Goal: Communication & Community: Answer question/provide support

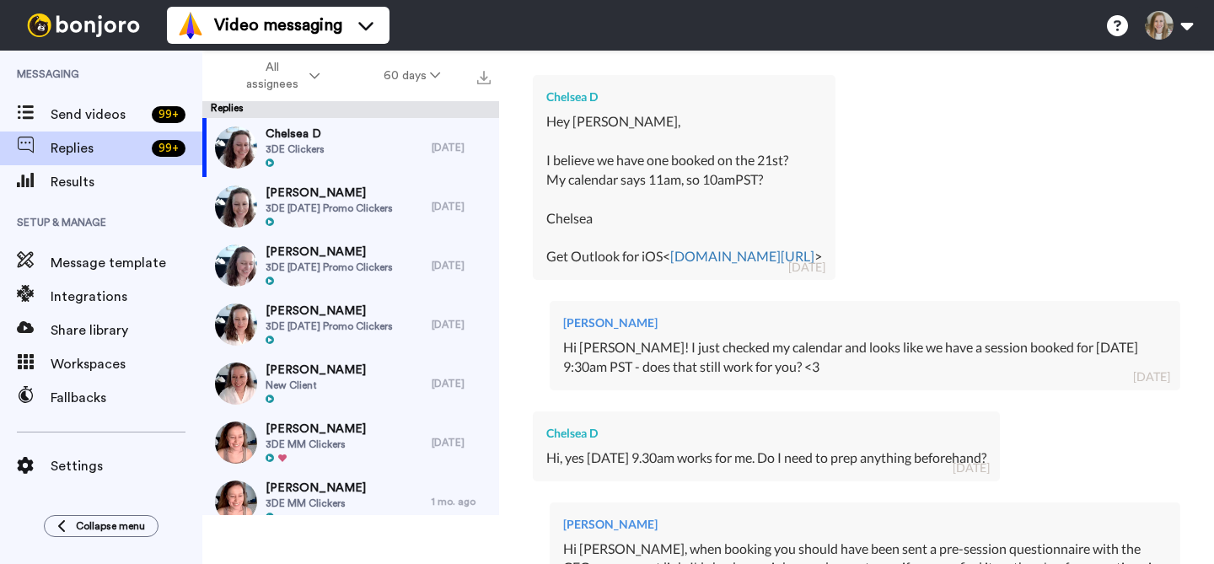
scroll to position [450, 0]
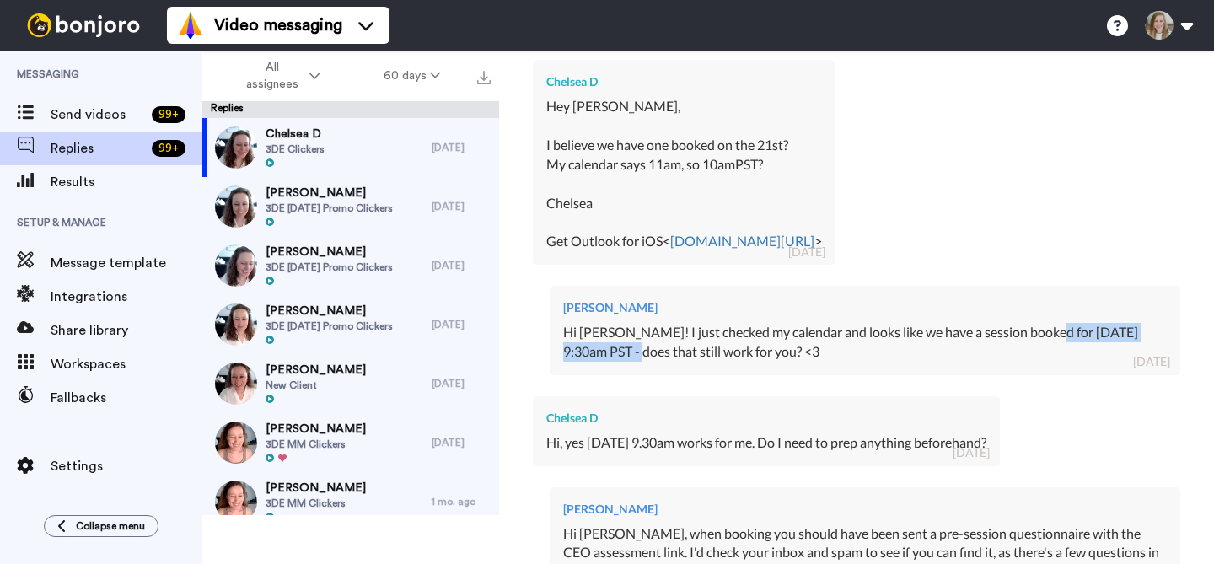
drag, startPoint x: 633, startPoint y: 352, endPoint x: 1047, endPoint y: 336, distance: 414.4
click at [1047, 336] on div "Hi [PERSON_NAME]! I just checked my calendar and looks like we have a session b…" at bounding box center [865, 342] width 604 height 39
copy div "[DATE] 9:30am PST"
type textarea "x"
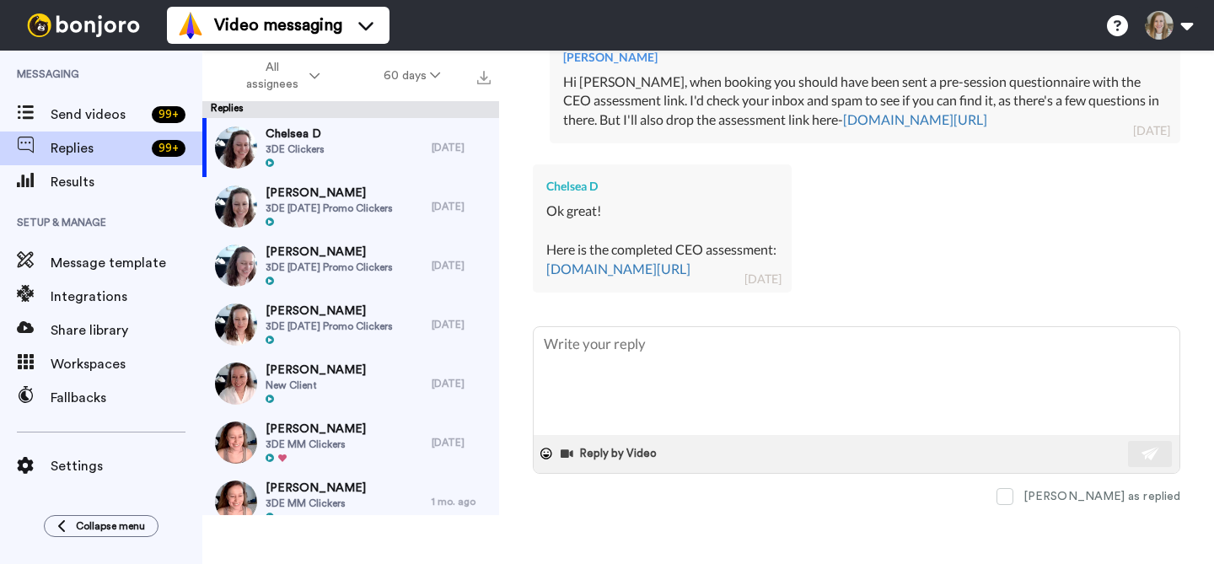
scroll to position [767, 0]
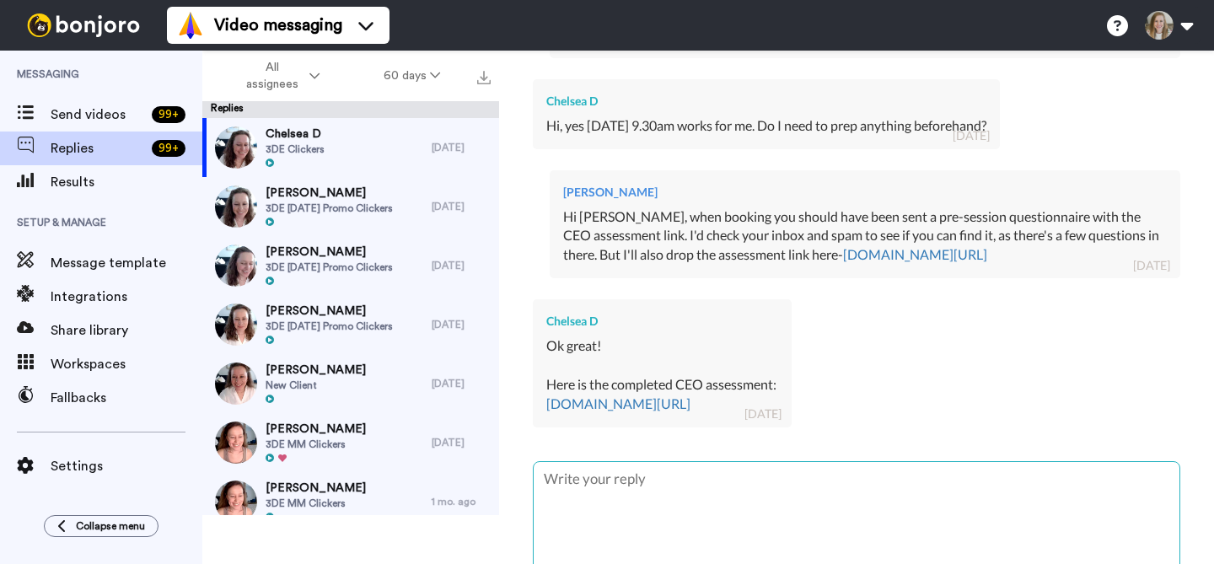
click at [927, 496] on textarea at bounding box center [857, 516] width 646 height 108
type textarea "P"
type textarea "x"
type textarea "Pe"
type textarea "x"
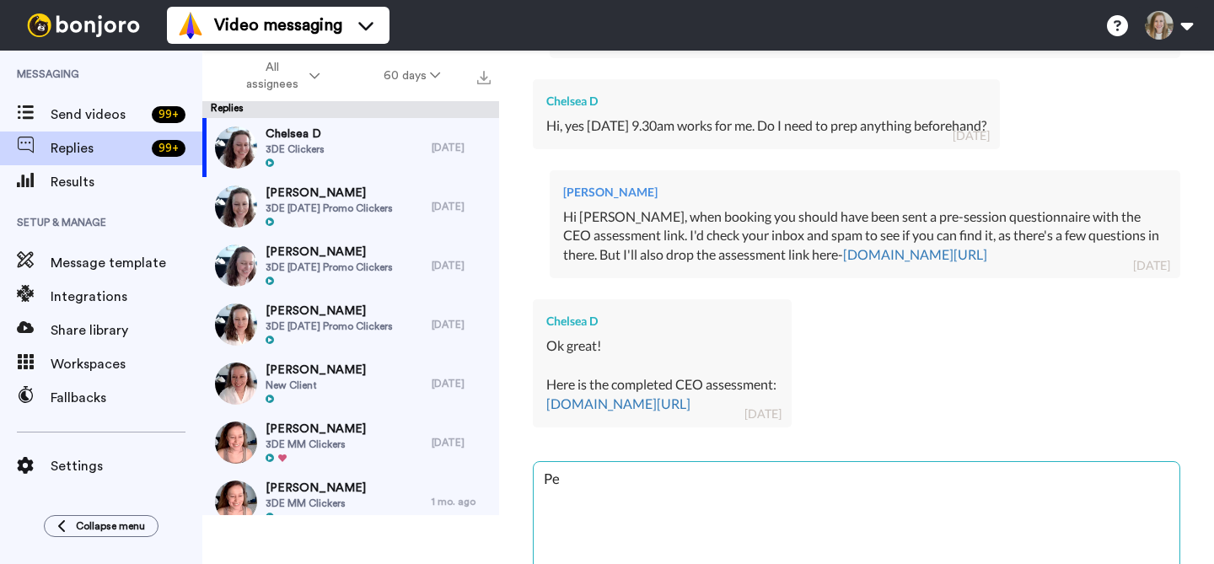
type textarea "Per"
type textarea "x"
type textarea "Perf"
type textarea "x"
type textarea "Perfe"
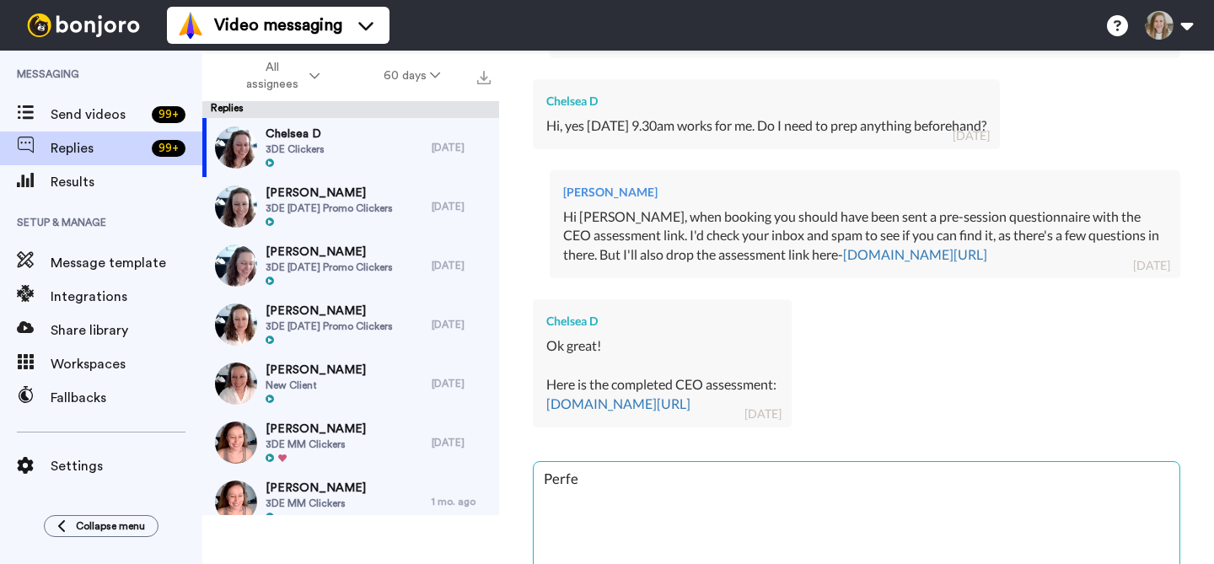
type textarea "x"
type textarea "Perfec"
type textarea "x"
type textarea "Perfect"
type textarea "x"
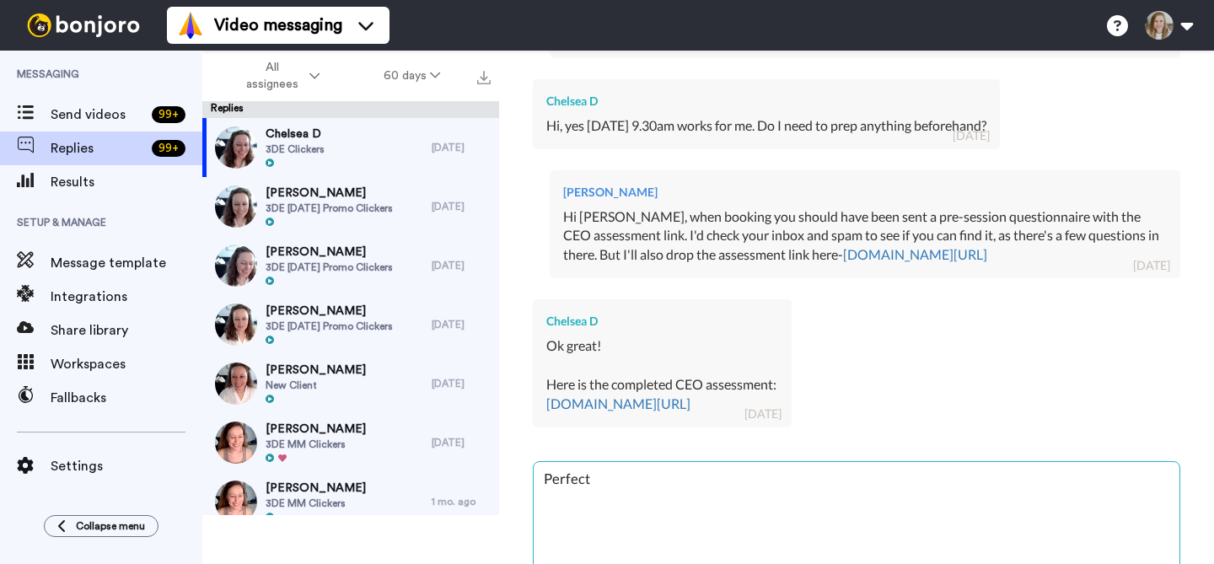
type textarea "Perfect-"
type textarea "x"
type textarea "Perfect-"
type textarea "x"
type textarea "Perfect- t"
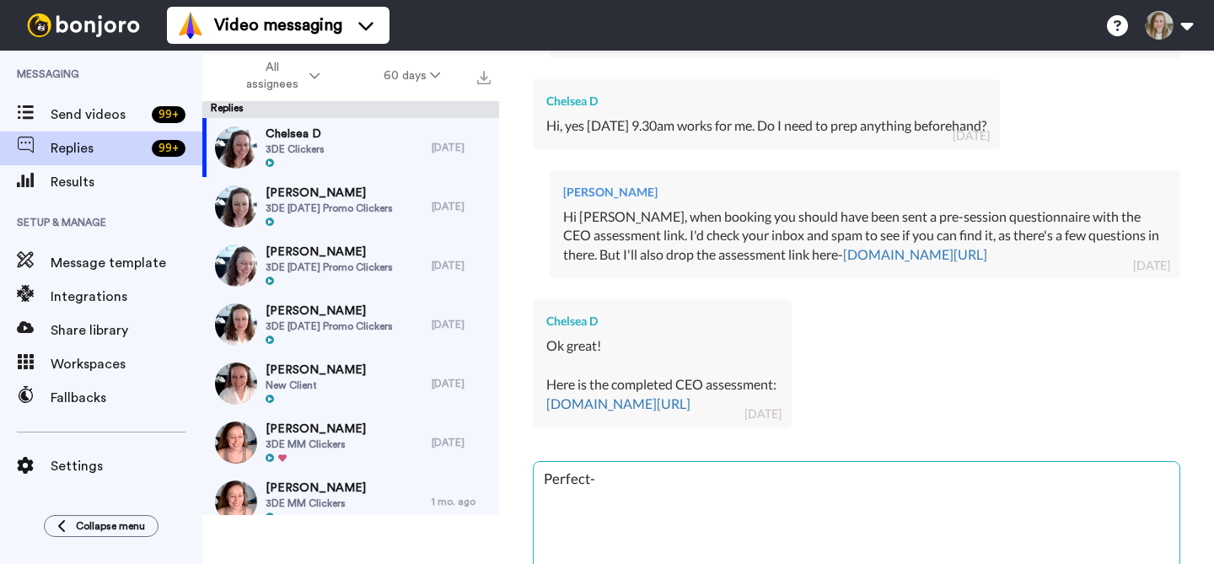
type textarea "x"
type textarea "Perfect- th"
type textarea "x"
type textarea "Perfect- tha"
type textarea "x"
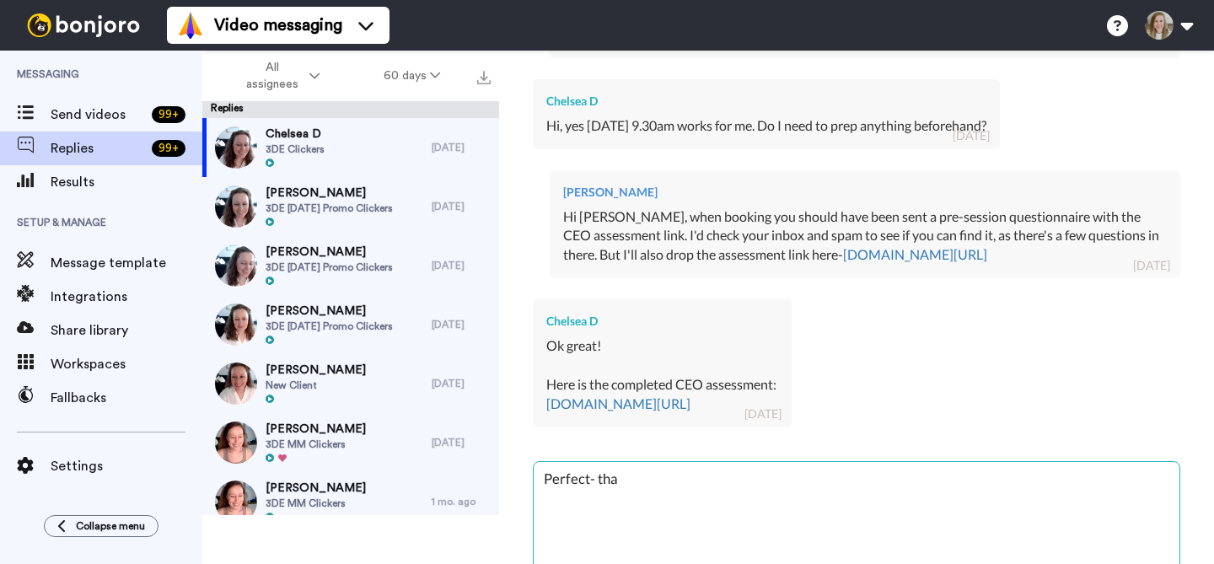
type textarea "Perfect- than"
type textarea "x"
type textarea "Perfect- thank"
type textarea "x"
type textarea "Perfect- thank"
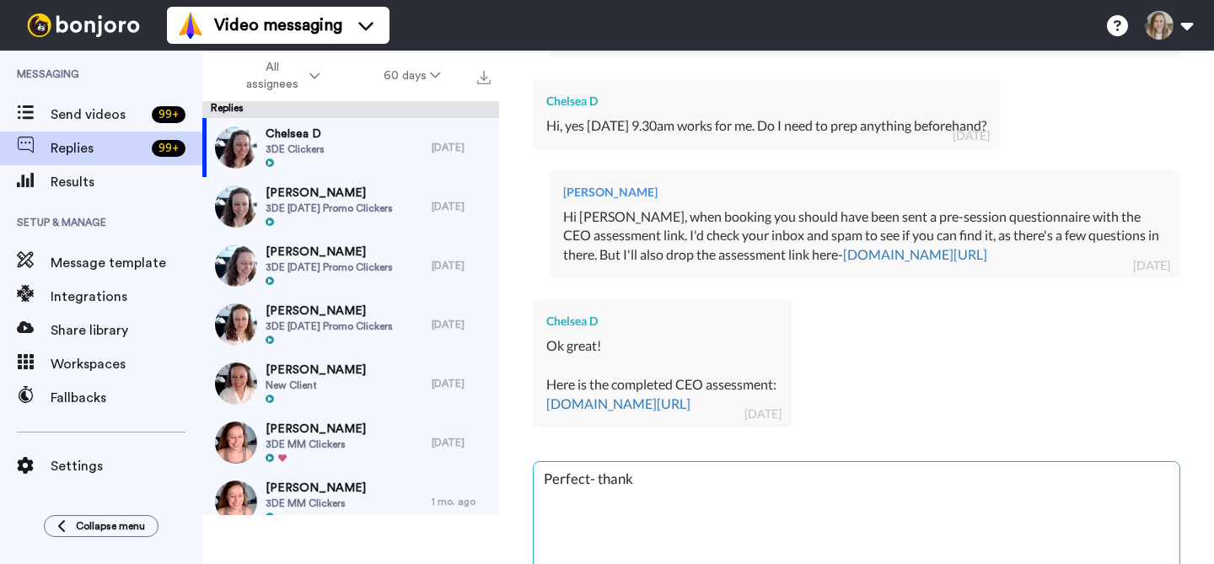
type textarea "x"
type textarea "Perfect- thank y"
type textarea "x"
type textarea "Perfect- thank yo"
type textarea "x"
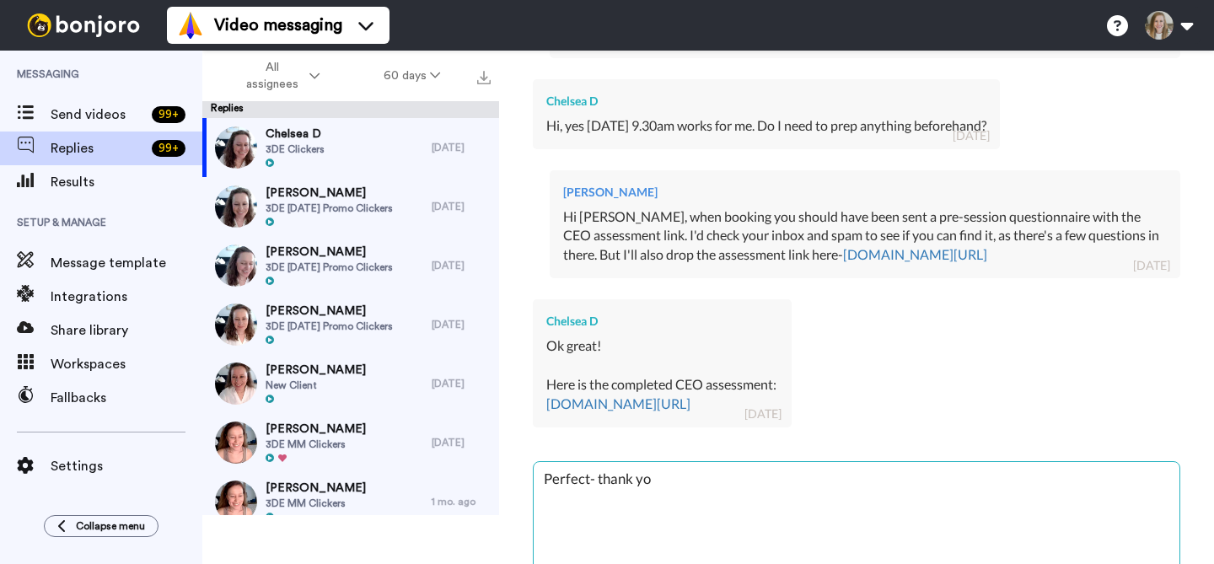
type textarea "Perfect- thank you"
type textarea "x"
type textarea "Perfect- thank you!"
type textarea "x"
type textarea "Perfect- thank you!"
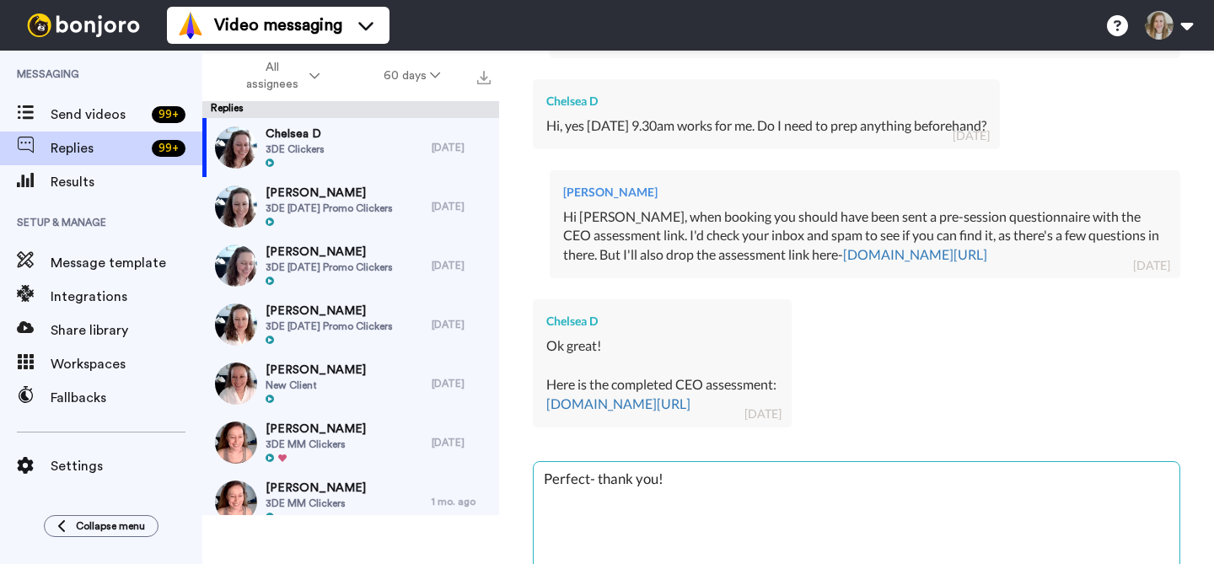
type textarea "x"
type textarea "Perfect- thank you! L"
type textarea "x"
type textarea "Perfect- thank you! Lo"
type textarea "x"
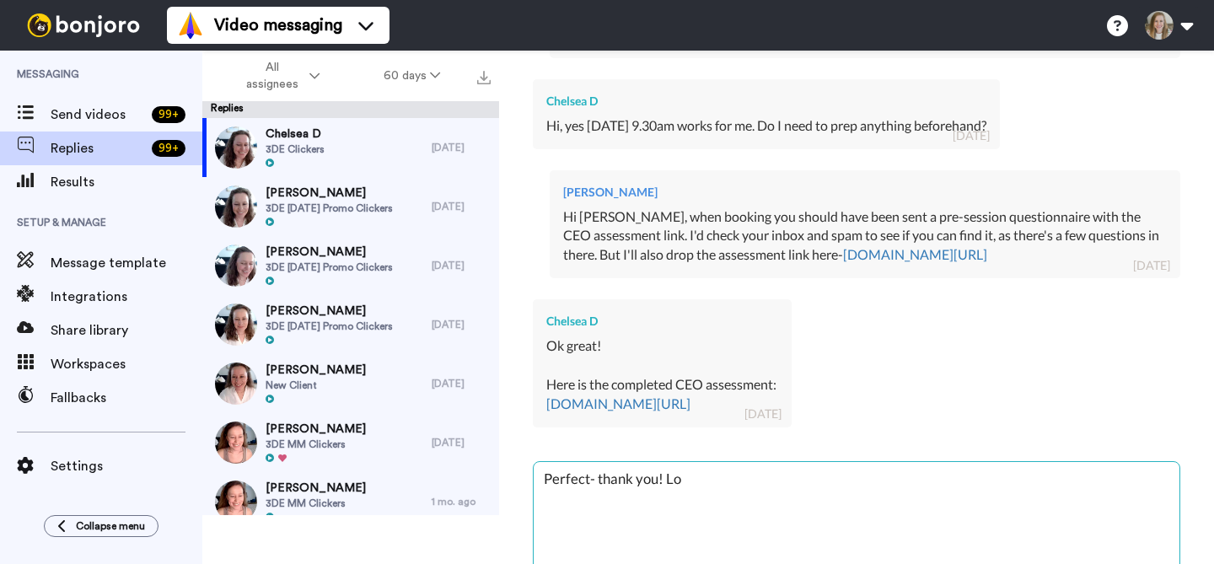
type textarea "Perfect- thank you! Loo"
type textarea "x"
type textarea "Perfect- thank you! Look"
type textarea "x"
type textarea "Perfect- thank you! Look"
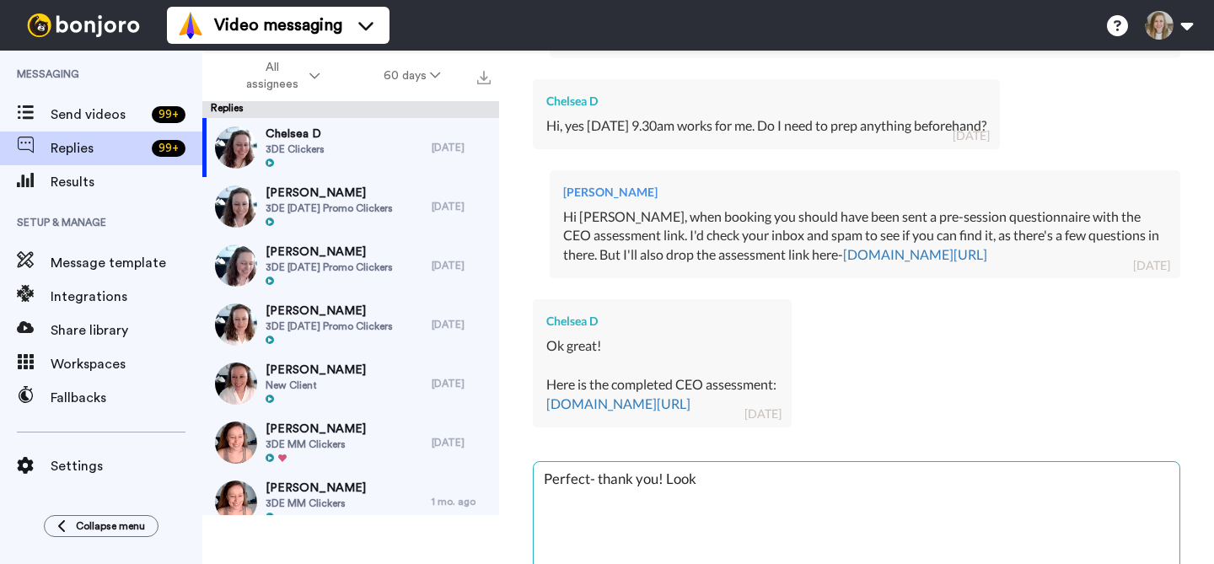
type textarea "x"
type textarea "Perfect- thank you! Look f"
type textarea "x"
type textarea "Perfect- thank you! Look fo"
type textarea "x"
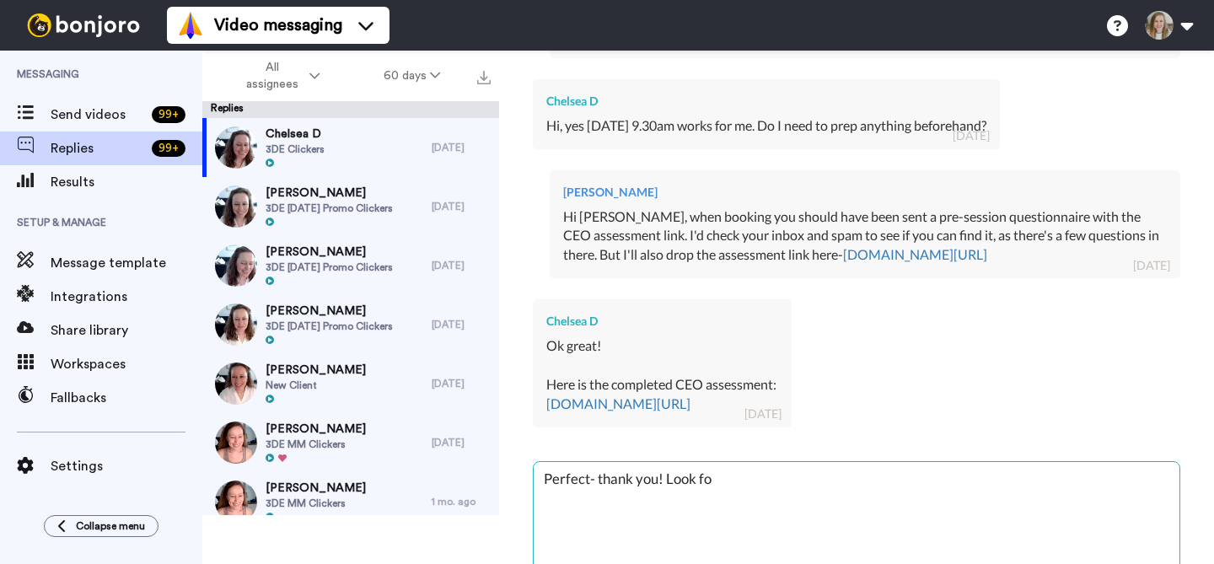
type textarea "Perfect- thank you! Look for"
type textarea "x"
type textarea "Perfect- thank you! Look forw"
type textarea "x"
type textarea "Perfect- thank you! Look forwa"
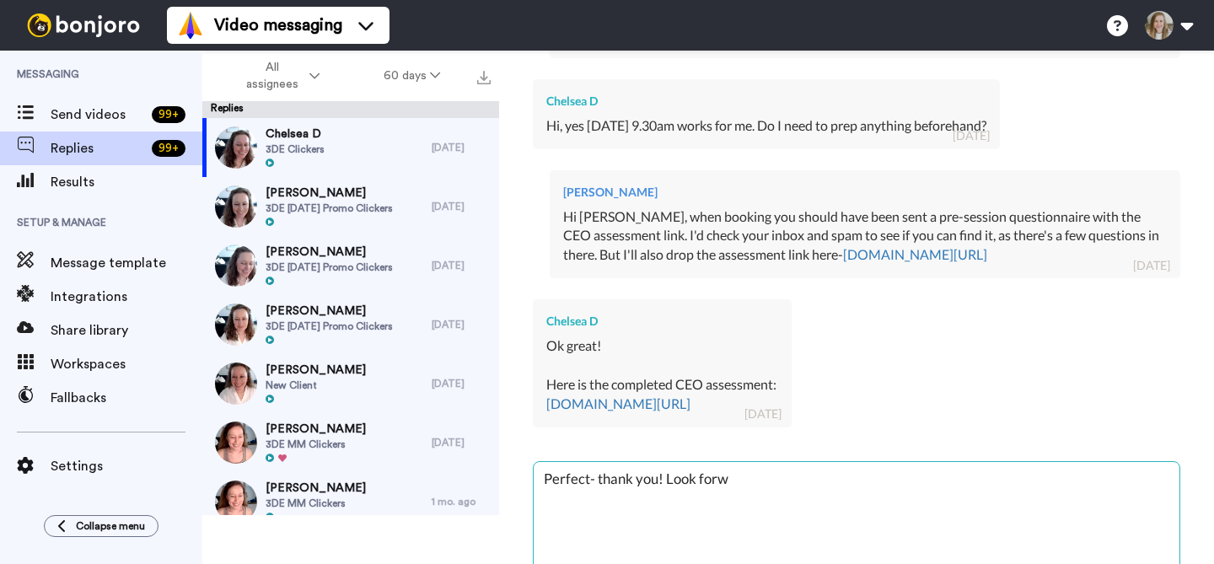
type textarea "x"
type textarea "Perfect- thank you! Look forwar"
type textarea "x"
type textarea "Perfect- thank you! Look forward"
type textarea "x"
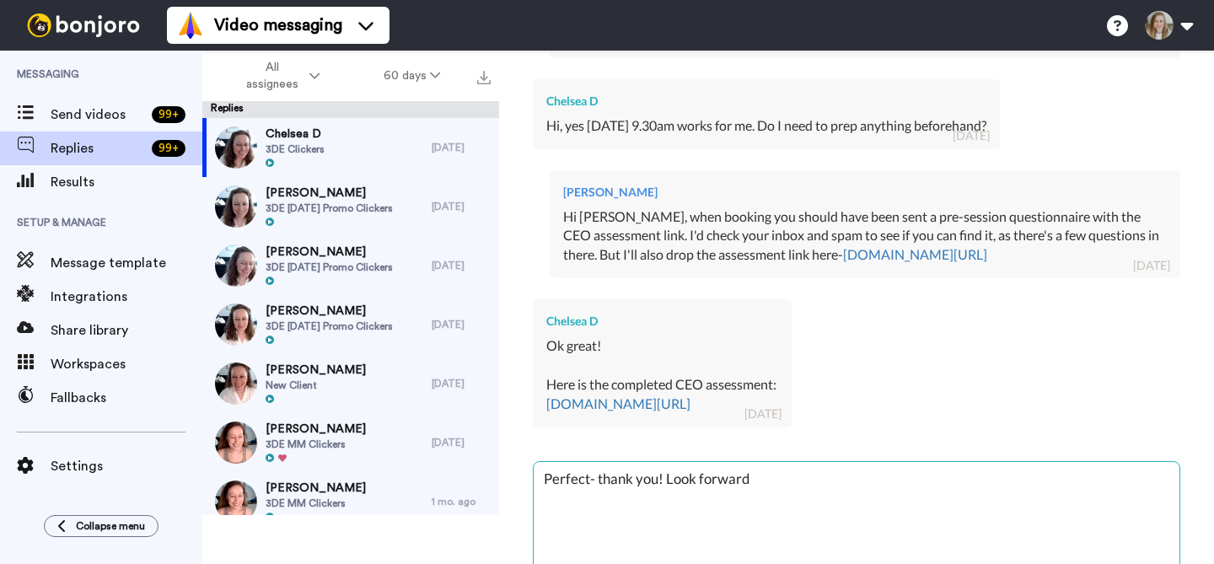
type textarea "Perfect- thank you! Look forward"
type textarea "x"
type textarea "Perfect- thank you! Look forward t"
type textarea "x"
type textarea "Perfect- thank you! Look forward to"
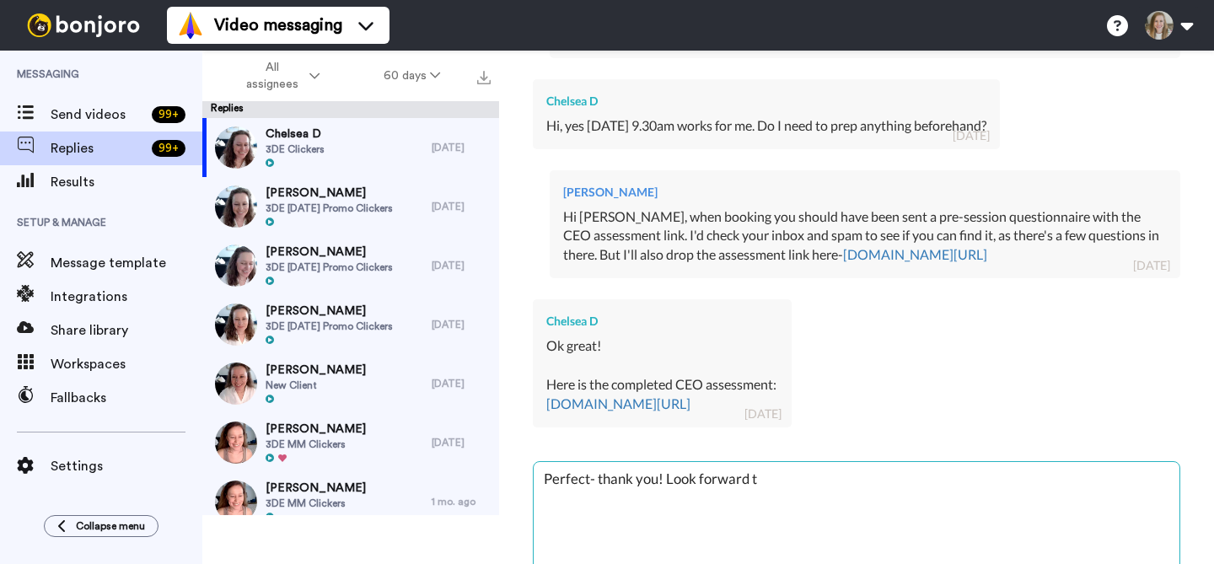
type textarea "x"
type textarea "Perfect- thank you! Look forward to"
type textarea "x"
type textarea "Perfect- thank you! Look forward to o"
type textarea "x"
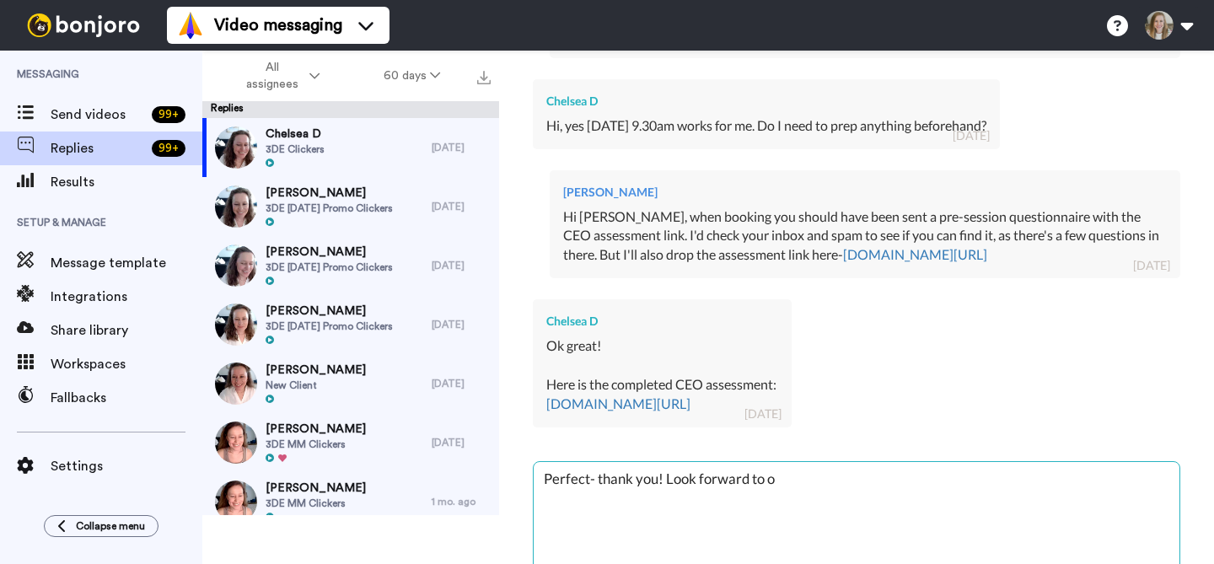
type textarea "Perfect- thank you! Look forward to ou"
type textarea "x"
type textarea "Perfect- thank you! Look forward to our"
type textarea "x"
type textarea "Perfect- thank you! Look forward to our"
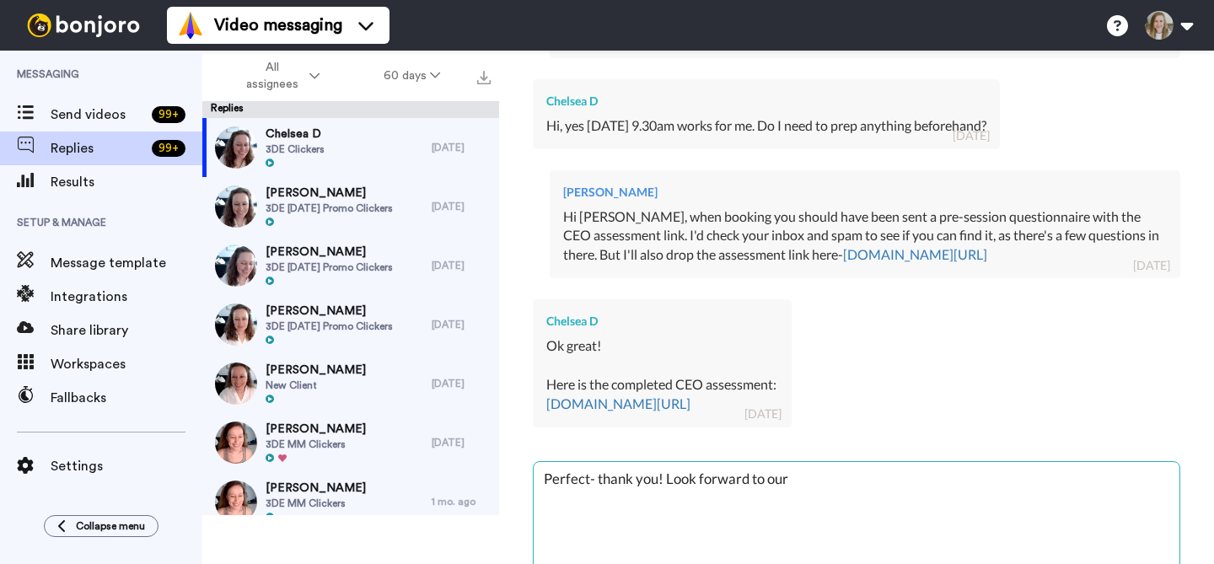
type textarea "x"
type textarea "Perfect- thank you! Look forward to our c"
type textarea "x"
type textarea "Perfect- thank you! Look forward to our ch"
type textarea "x"
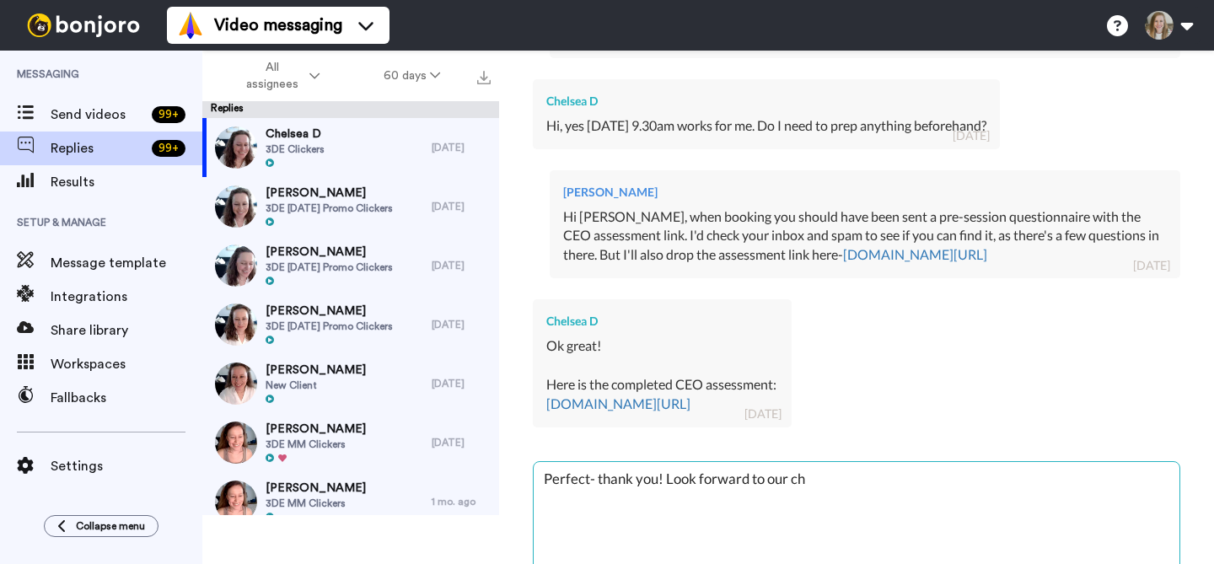
type textarea "Perfect- thank you! Look forward to our cha"
type textarea "x"
type textarea "Perfect- thank you! Look forward to our chat"
type textarea "x"
type textarea "Perfect- thank you! Look forward to our chat"
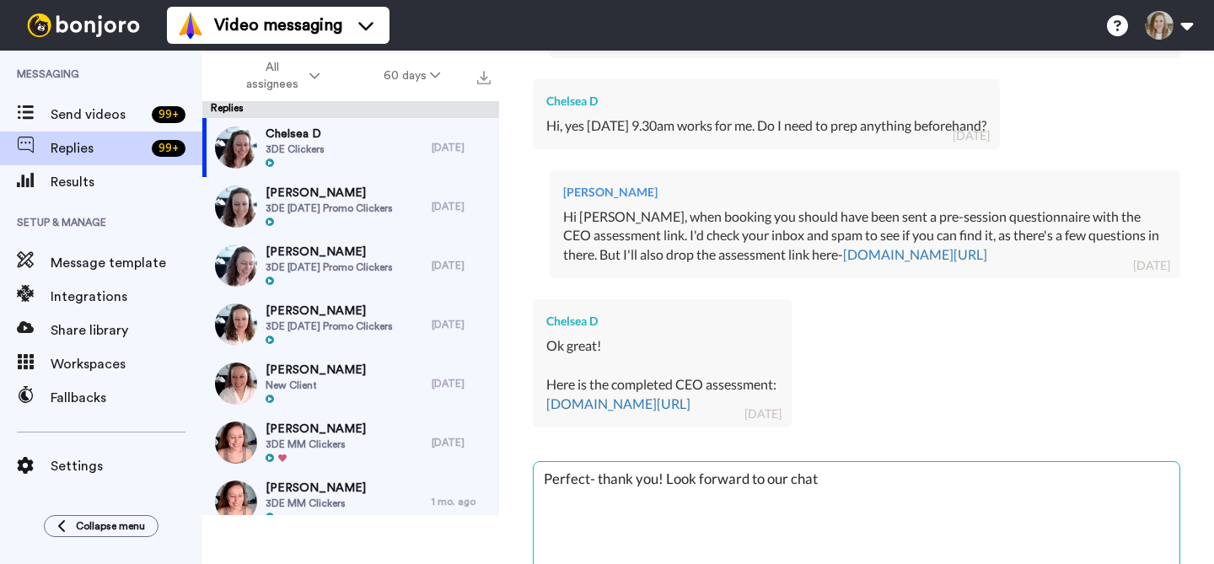
type textarea "x"
type textarea "Perfect- thank you! Look forward to our chat t"
type textarea "x"
type textarea "Perfect- thank you! Look forward to our chat to"
type textarea "x"
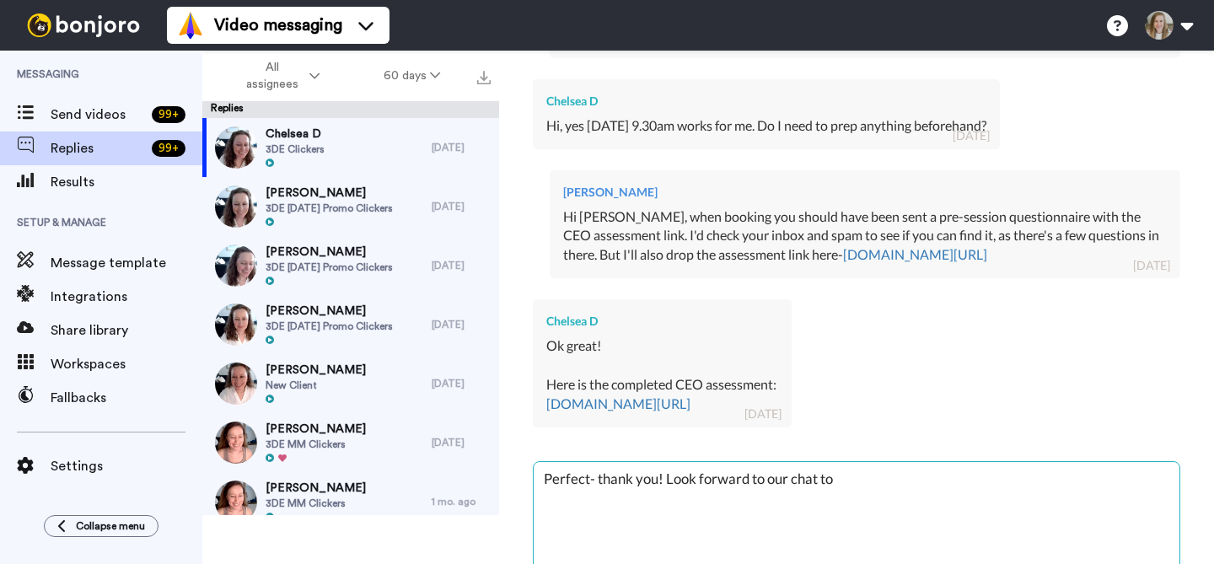
type textarea "Perfect- thank you! Look forward to our chat [PERSON_NAME]"
type textarea "x"
type textarea "Perfect- thank you! Look forward to our chat tomo"
type textarea "x"
type textarea "Perfect- thank you! Look forward to our chat tomor"
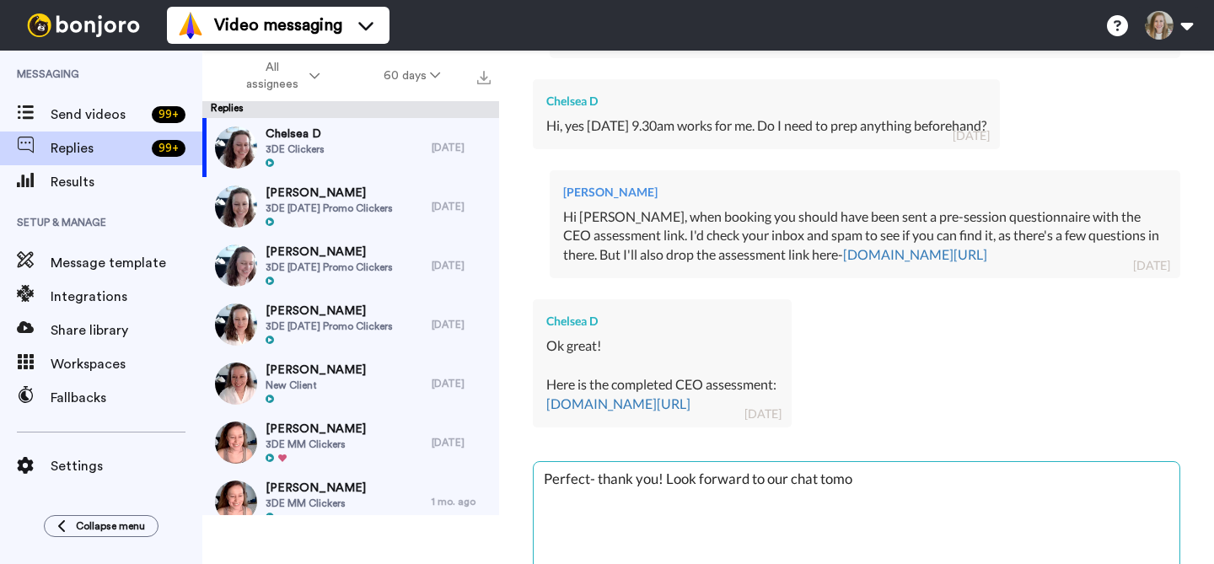
type textarea "x"
type textarea "Perfect- thank you! Look forward to our chat tomorr"
type textarea "x"
type textarea "Perfect- thank you! Look forward to our chat tomorro"
type textarea "x"
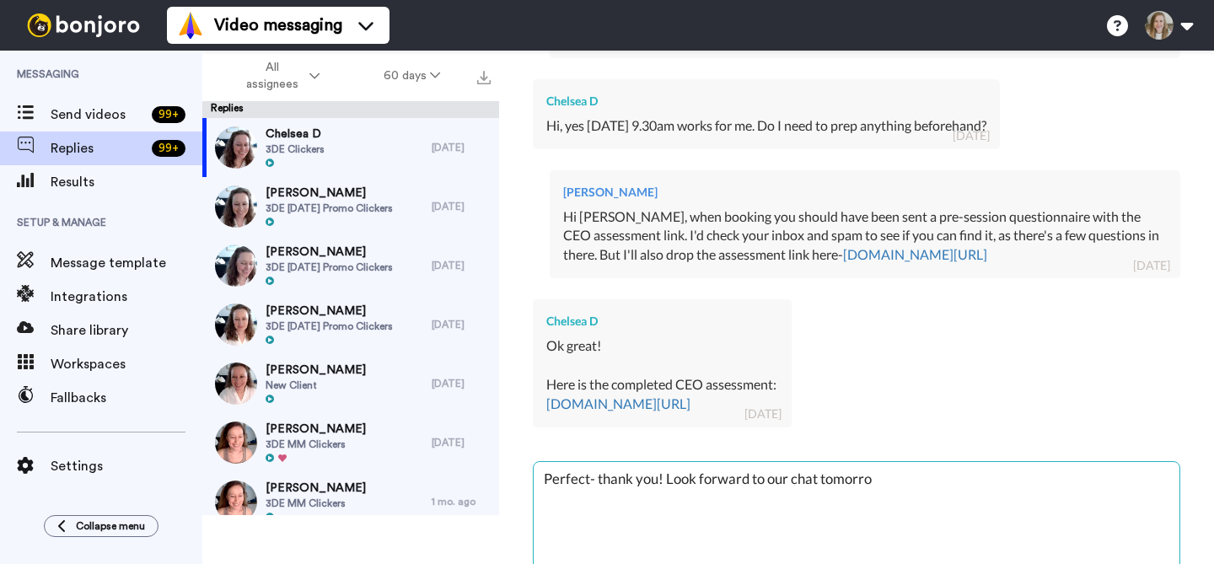
type textarea "Perfect- thank you! Look forward to our chat [DATE]"
type textarea "x"
type textarea "Perfect- thank you! Look forward to our chat [DATE]"
type textarea "x"
type textarea "Perfect- thank you! Look forward to our chat [DATE] <"
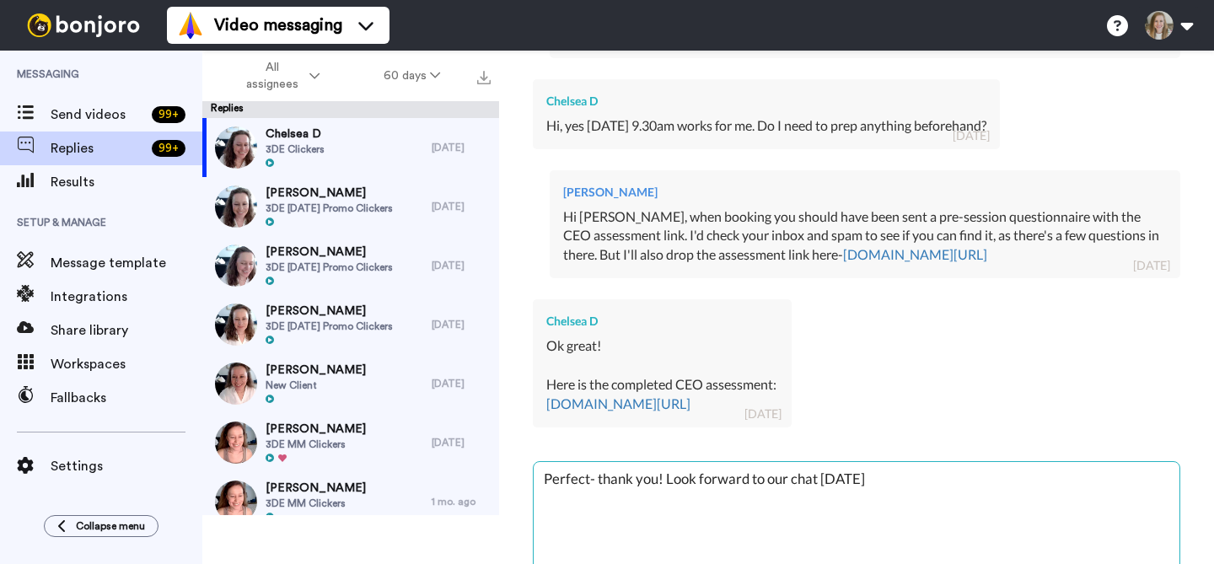
type textarea "x"
type textarea "Perfect- thank you! Look forward to our chat [DATE] <3"
type textarea "x"
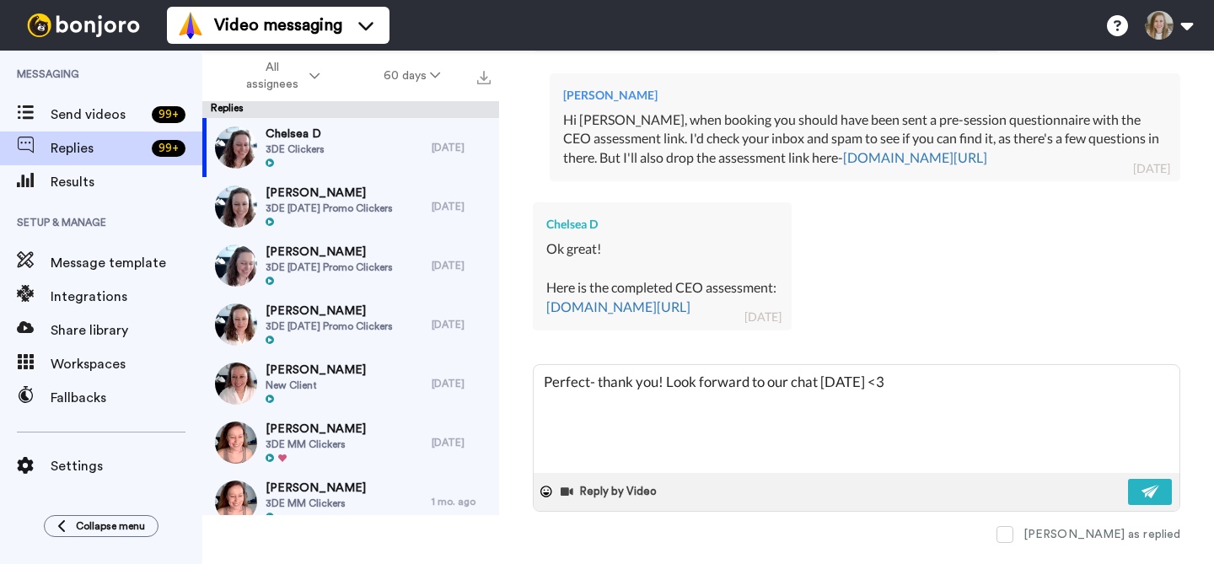
scroll to position [867, 0]
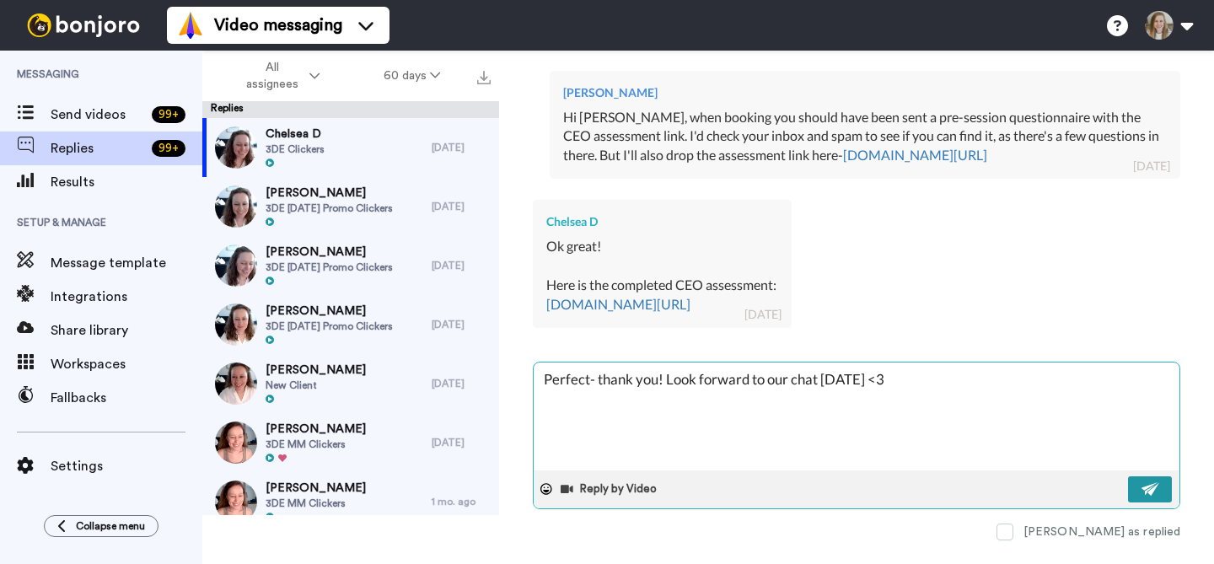
type textarea "Perfect- thank you! Look forward to our chat [DATE] <3"
click at [1142, 496] on img at bounding box center [1151, 488] width 19 height 13
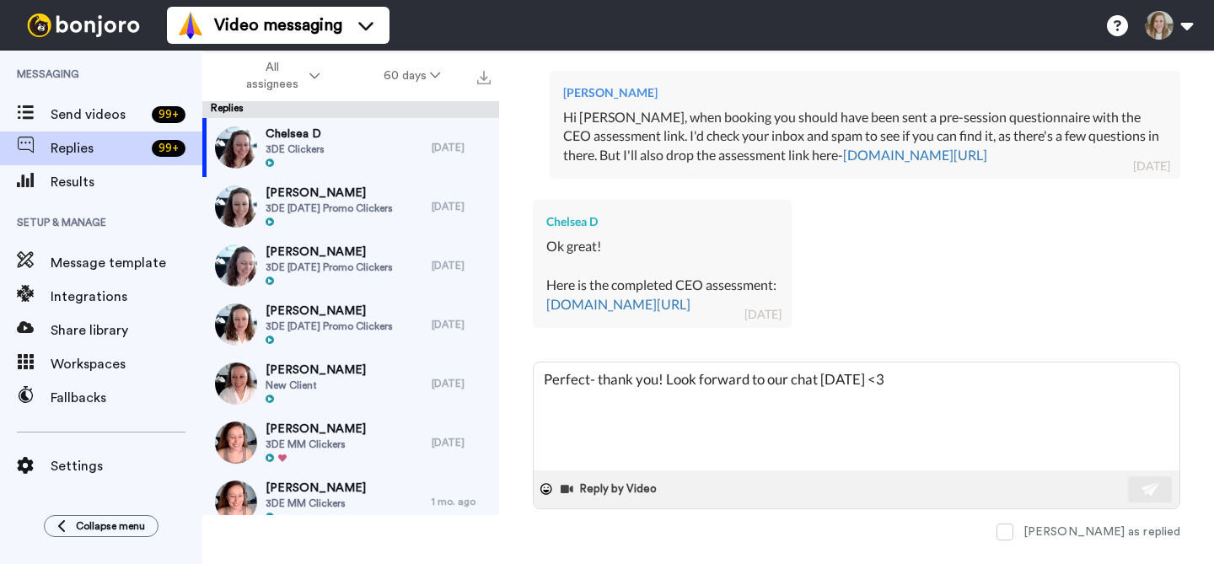
type textarea "x"
